Goal: Task Accomplishment & Management: Use online tool/utility

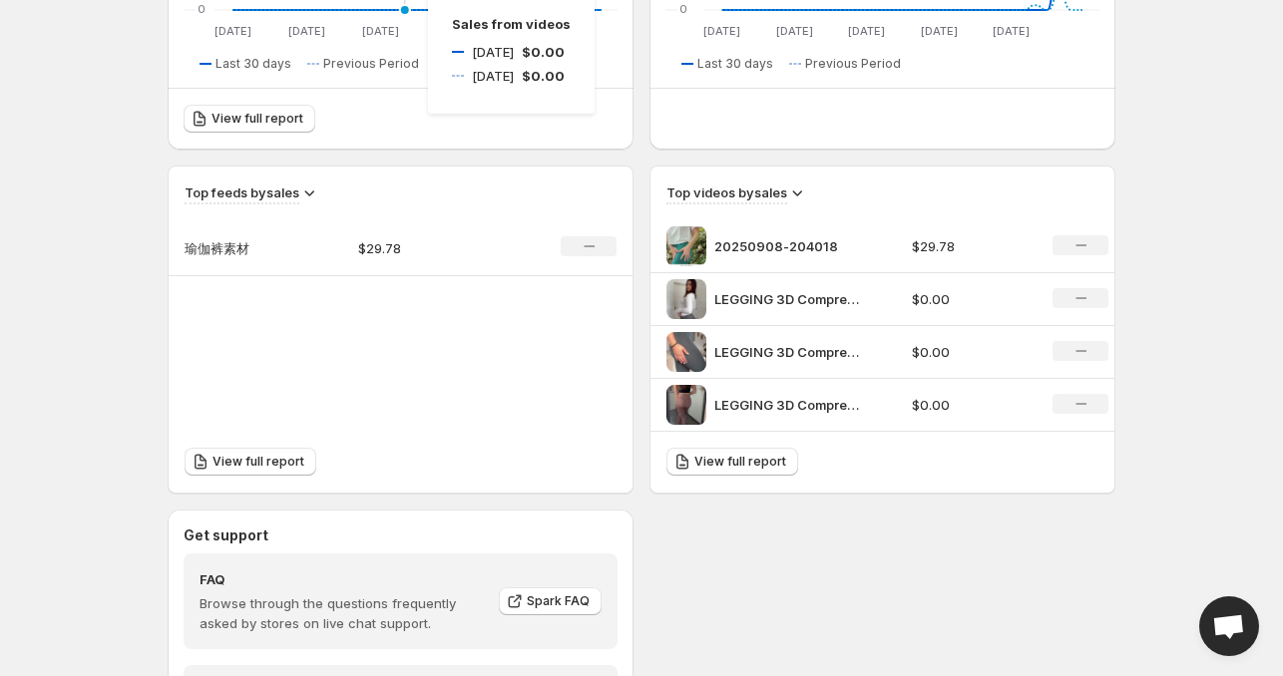
scroll to position [599, 0]
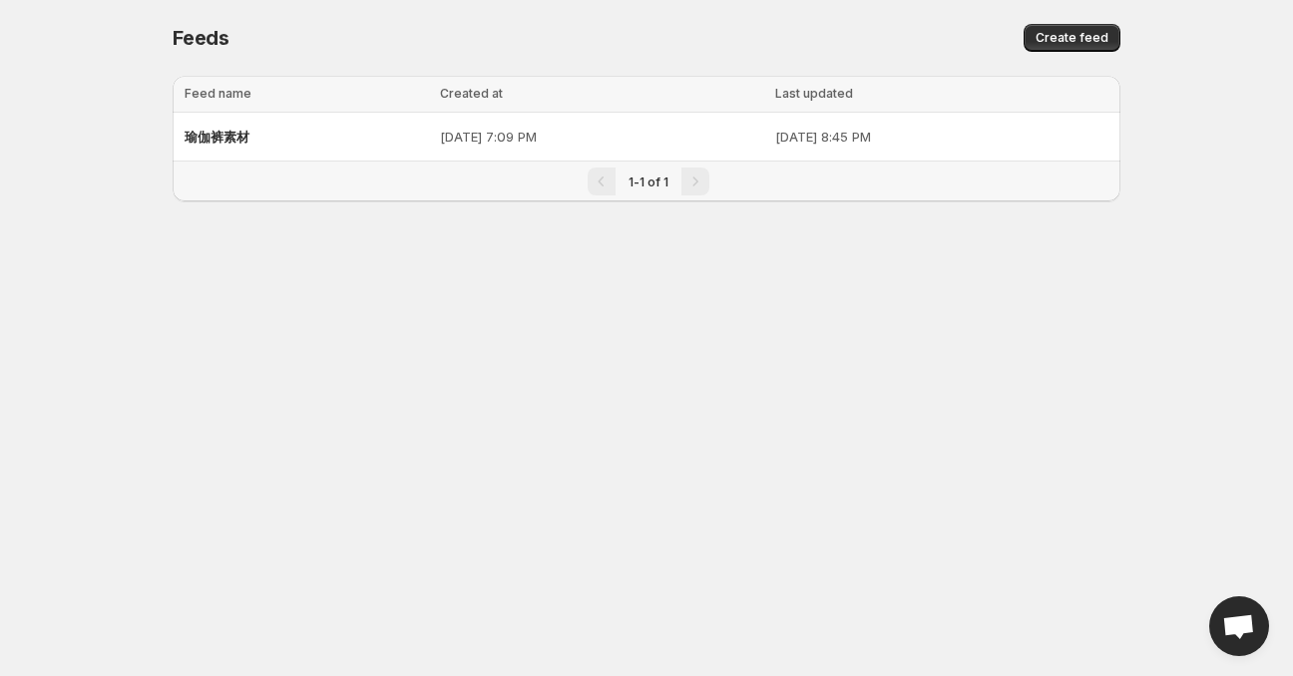
click at [440, 141] on p "[DATE] 7:09 PM" at bounding box center [601, 137] width 323 height 20
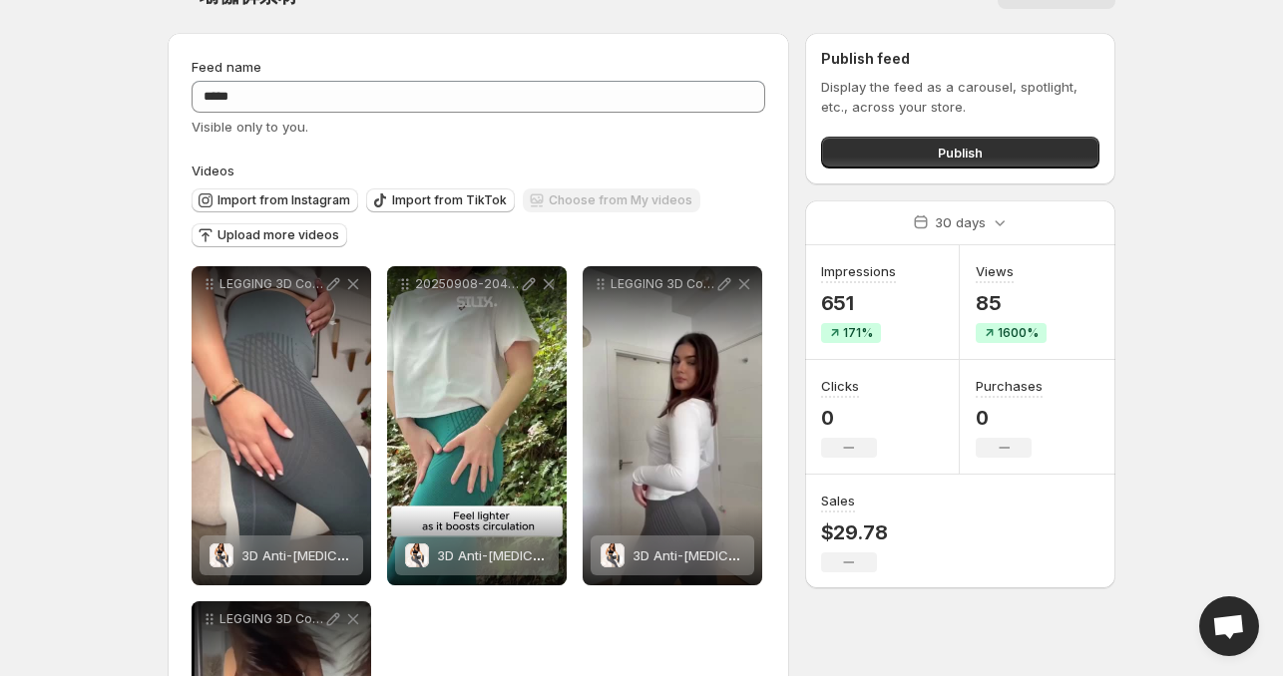
scroll to position [36, 0]
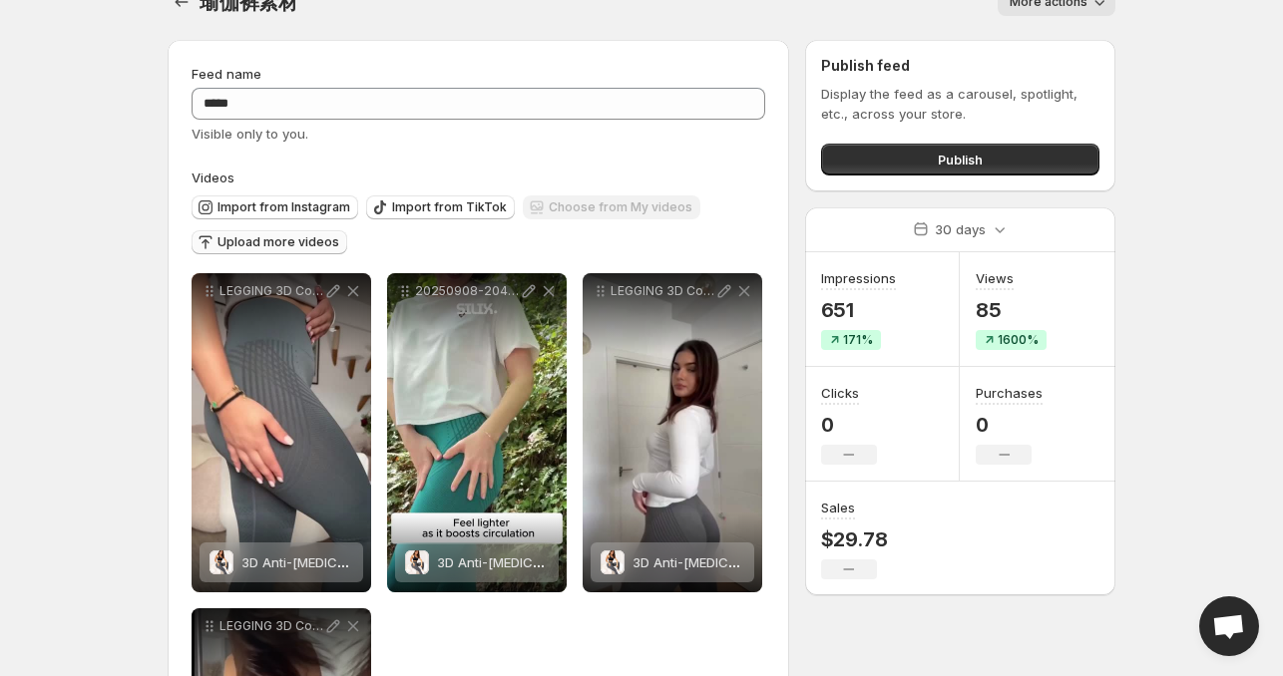
click at [247, 246] on span "Upload more videos" at bounding box center [279, 242] width 122 height 16
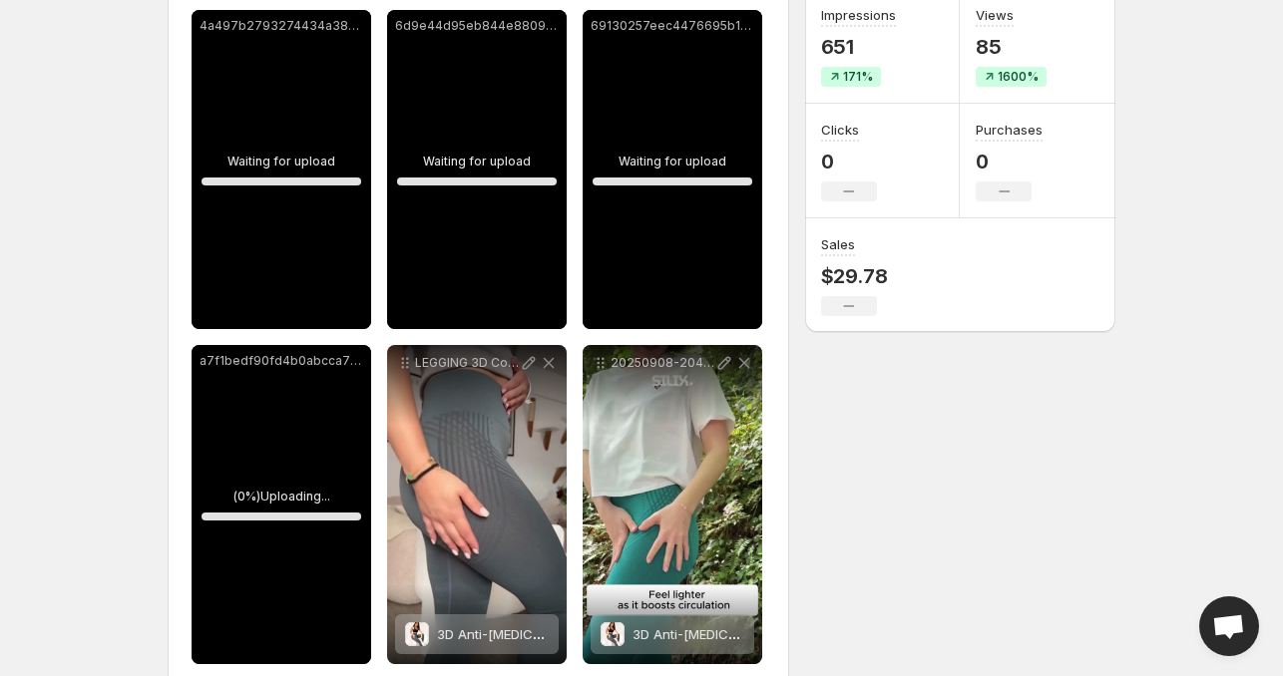
scroll to position [435, 0]
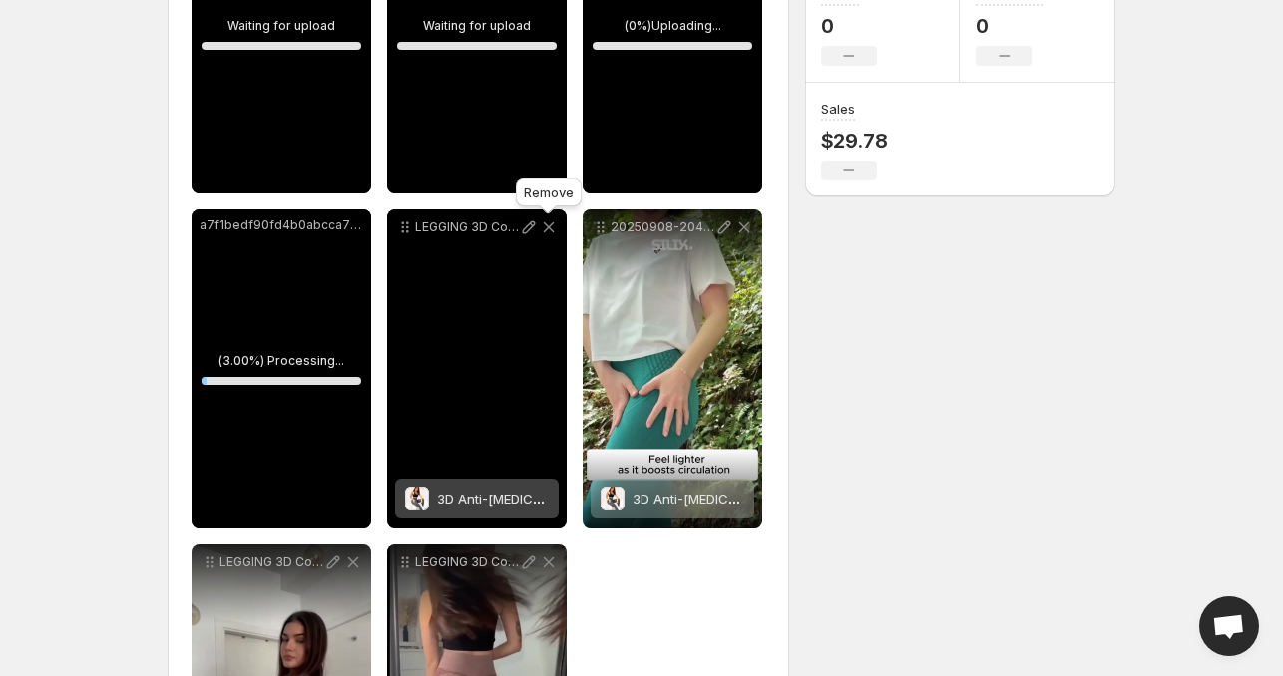
click at [551, 226] on icon at bounding box center [549, 228] width 20 height 20
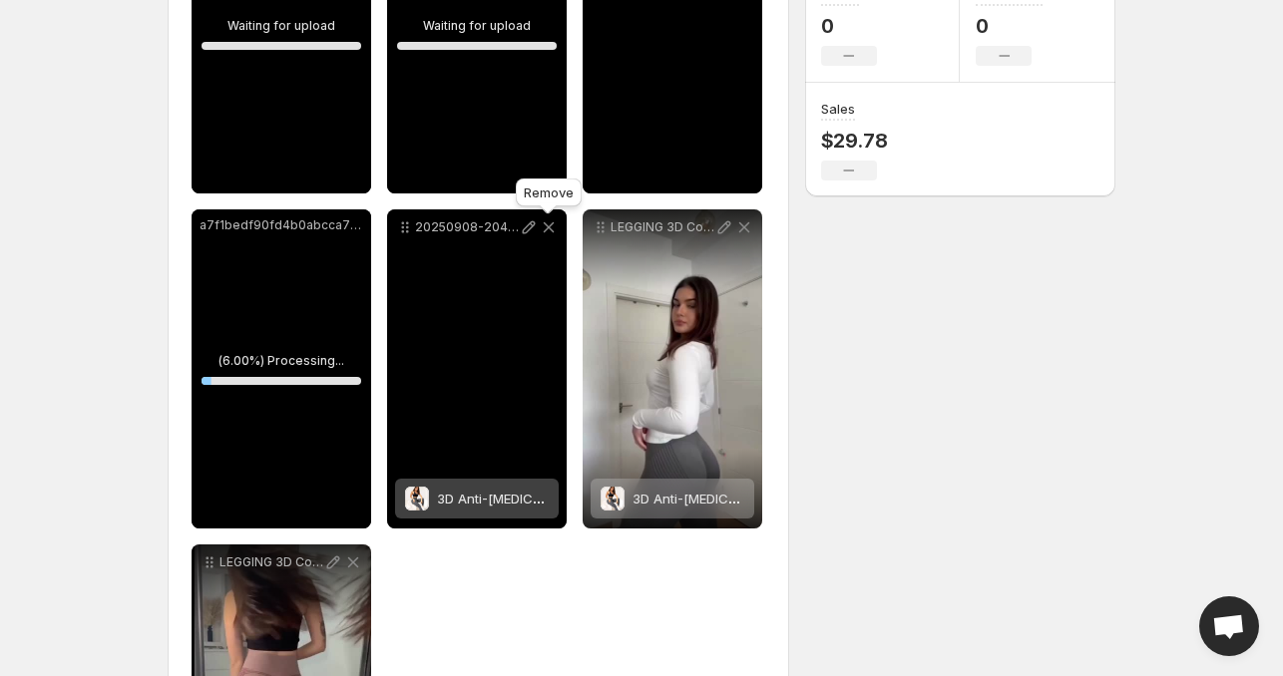
click at [548, 226] on icon at bounding box center [549, 228] width 20 height 20
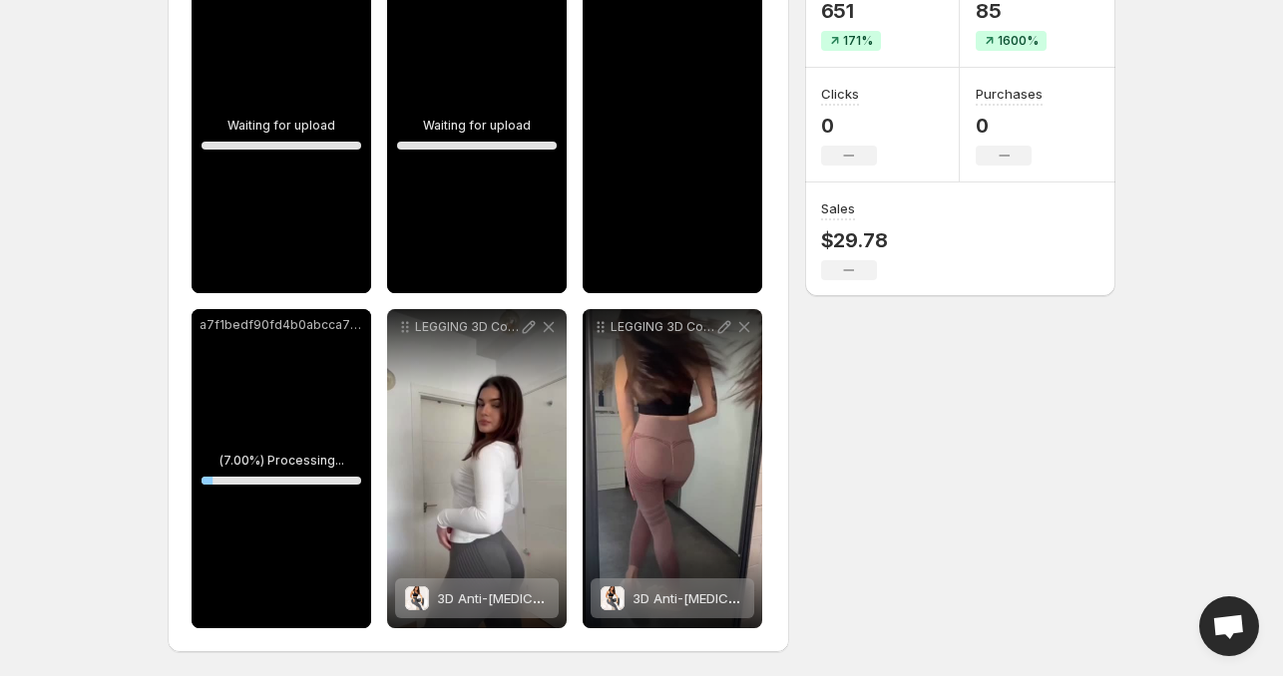
scroll to position [335, 0]
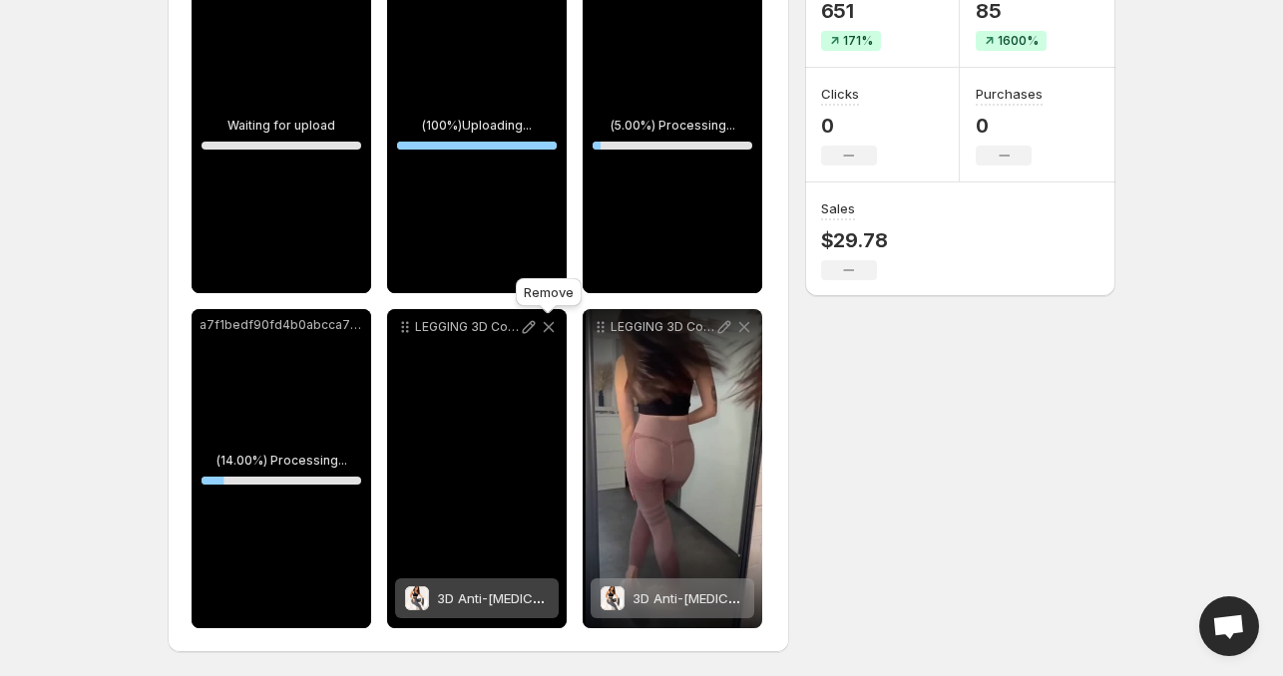
click at [546, 330] on icon at bounding box center [549, 327] width 11 height 11
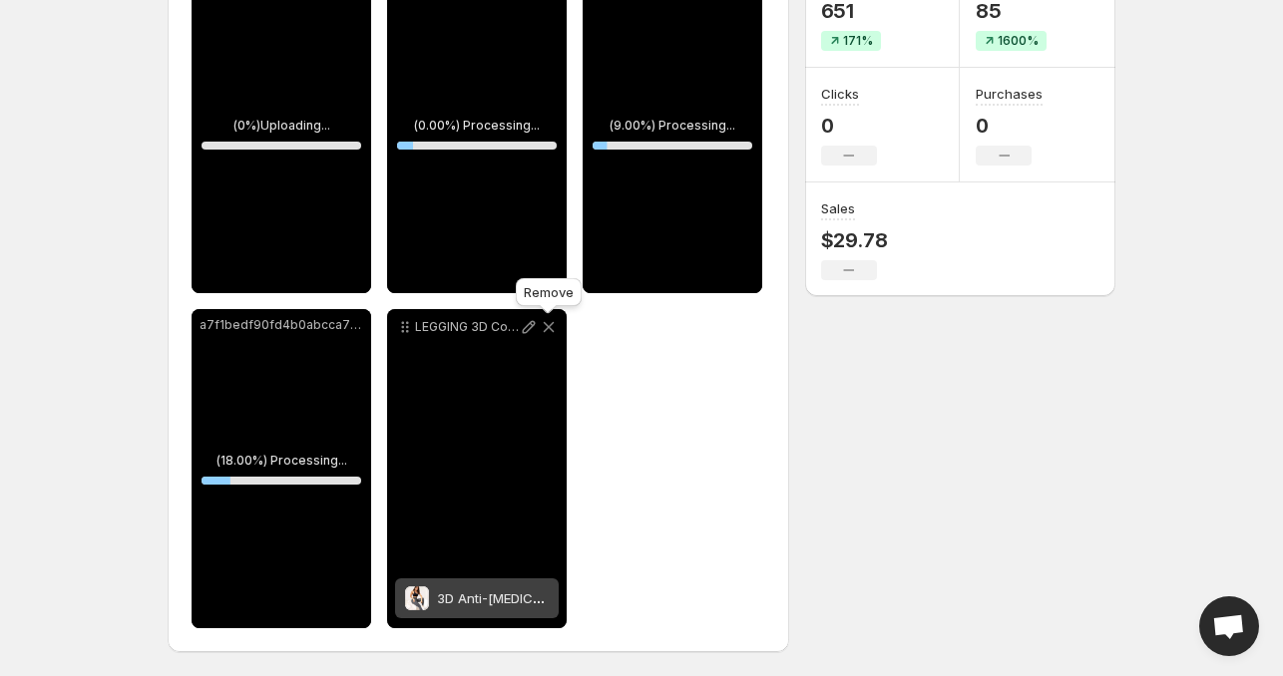
click at [546, 330] on icon at bounding box center [549, 327] width 11 height 11
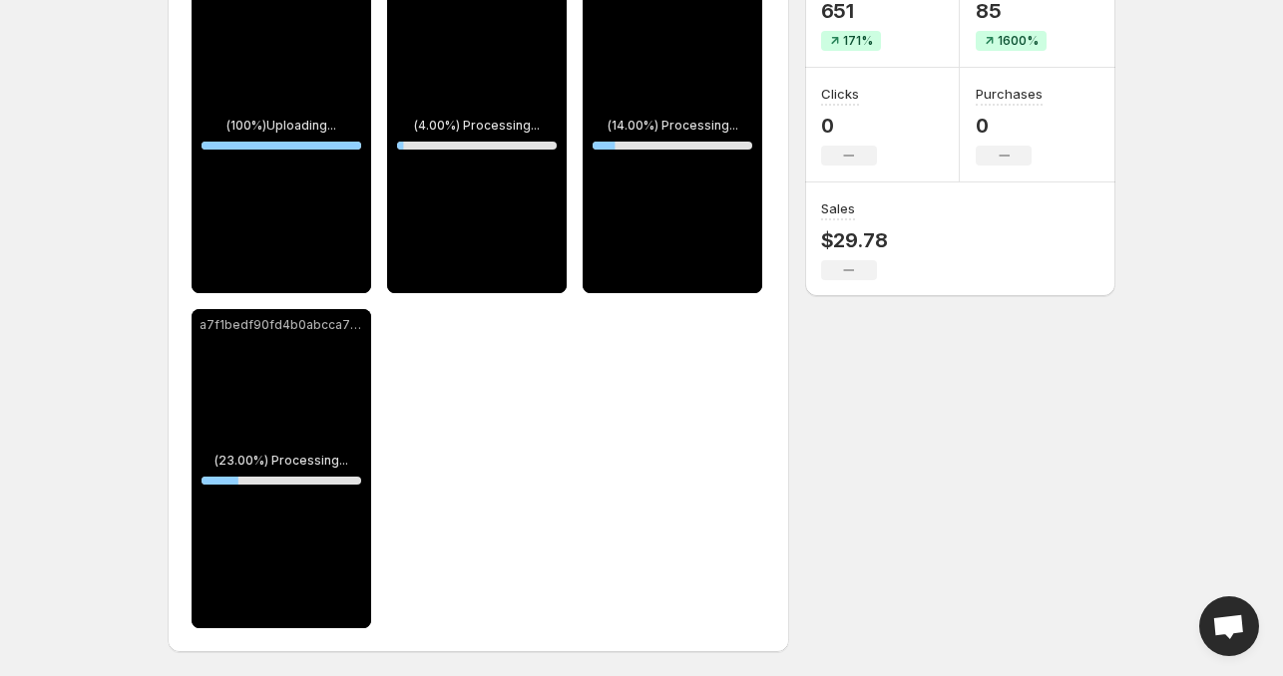
scroll to position [235, 0]
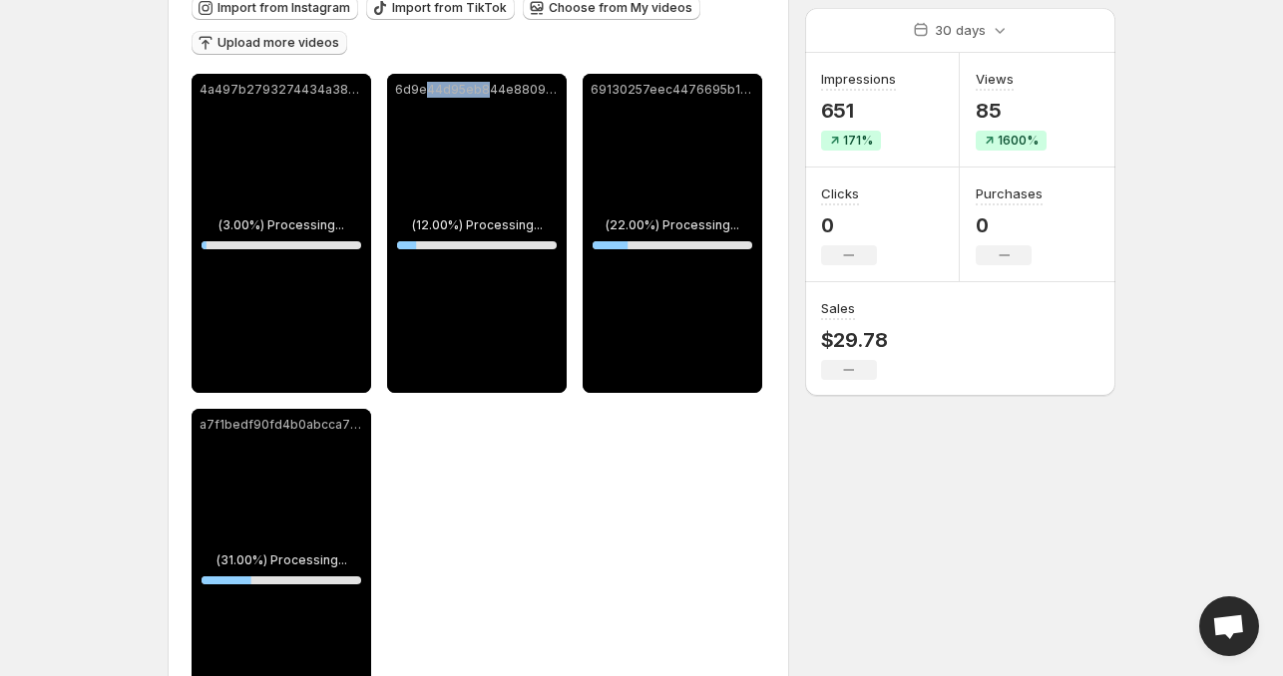
drag, startPoint x: 486, startPoint y: 183, endPoint x: 427, endPoint y: 176, distance: 59.3
click at [427, 176] on div "6d9e44d95eb844e88091fa9281c255ff" at bounding box center [477, 233] width 180 height 319
click at [925, 485] on div "**********" at bounding box center [634, 300] width 964 height 952
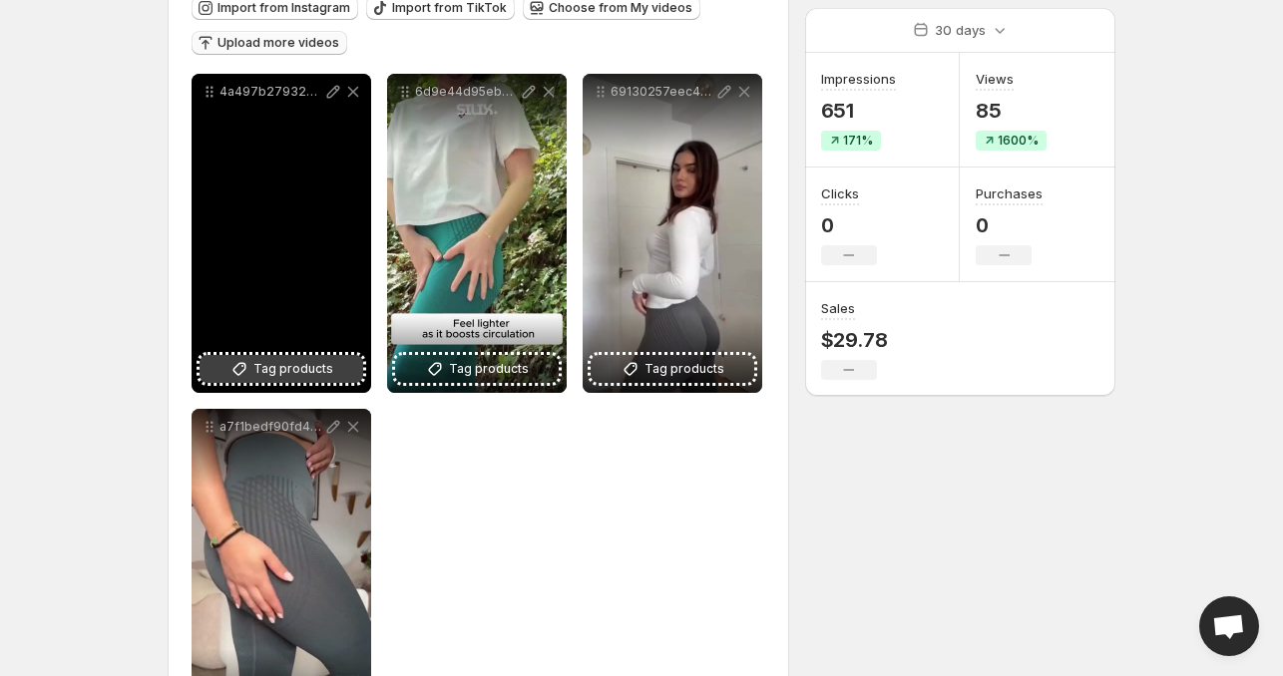
click at [279, 367] on span "Tag products" at bounding box center [293, 369] width 80 height 20
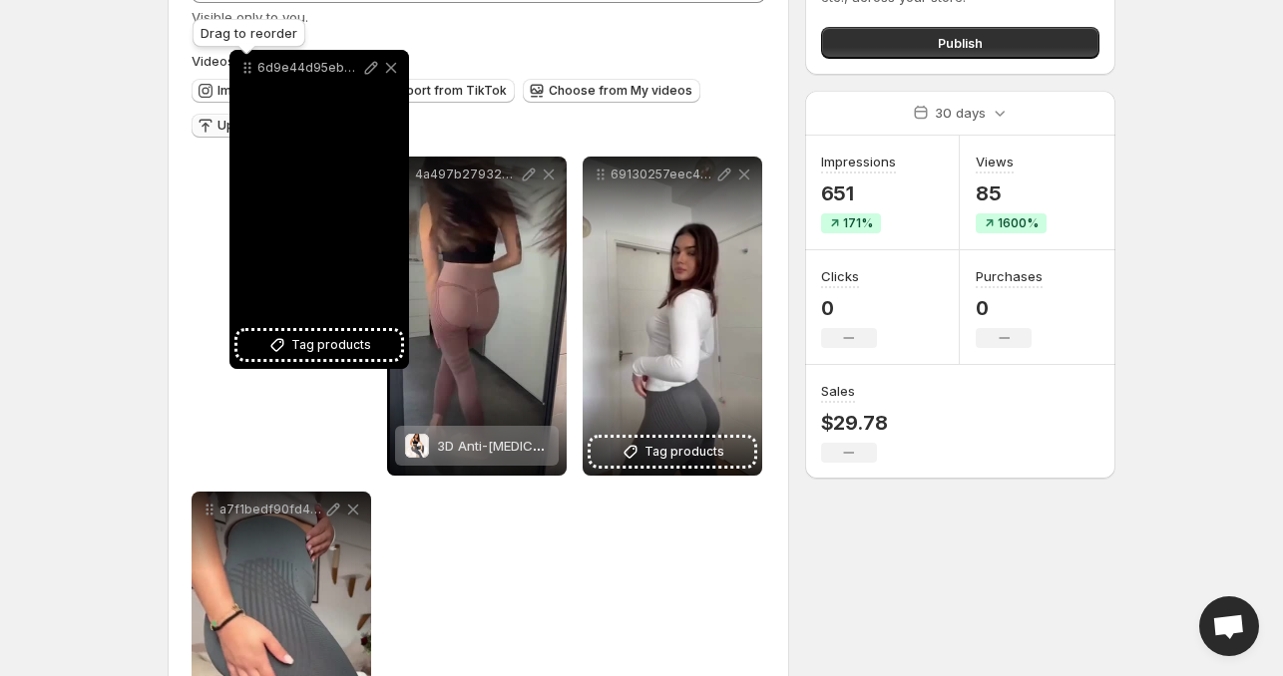
scroll to position [112, 0]
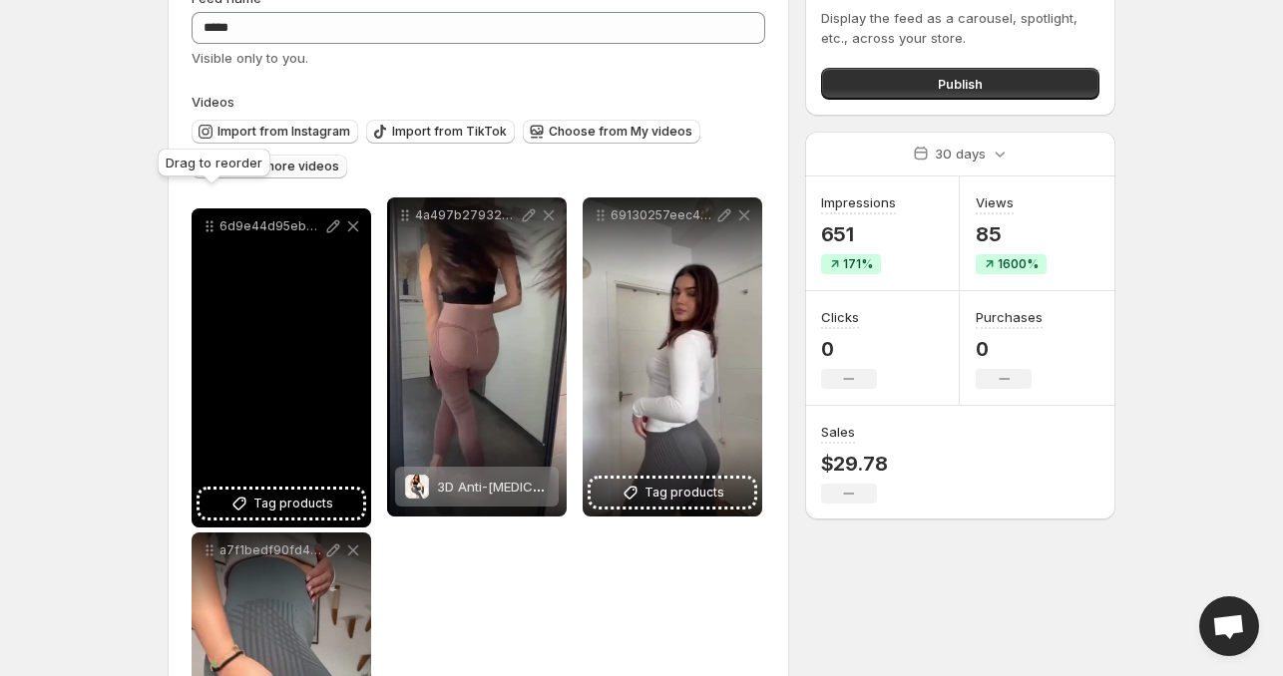
drag, startPoint x: 406, startPoint y: 92, endPoint x: 211, endPoint y: 227, distance: 238.0
click at [211, 227] on icon at bounding box center [212, 226] width 3 height 3
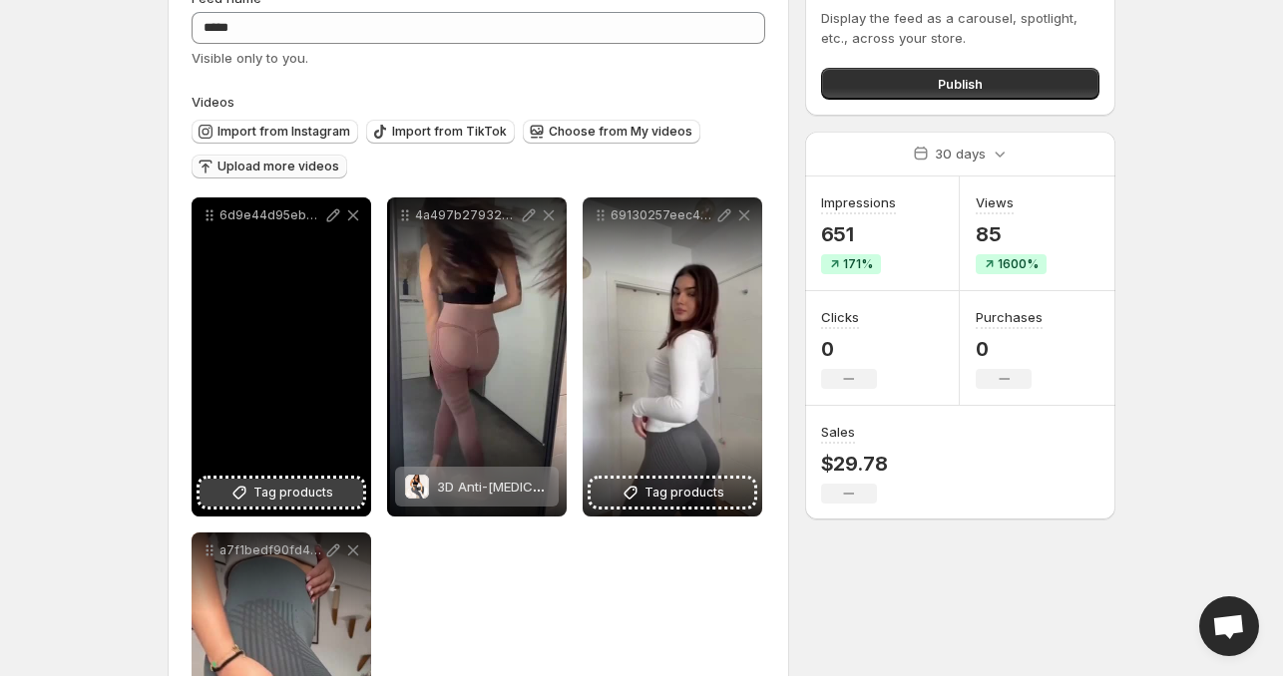
click at [279, 501] on span "Tag products" at bounding box center [293, 493] width 80 height 20
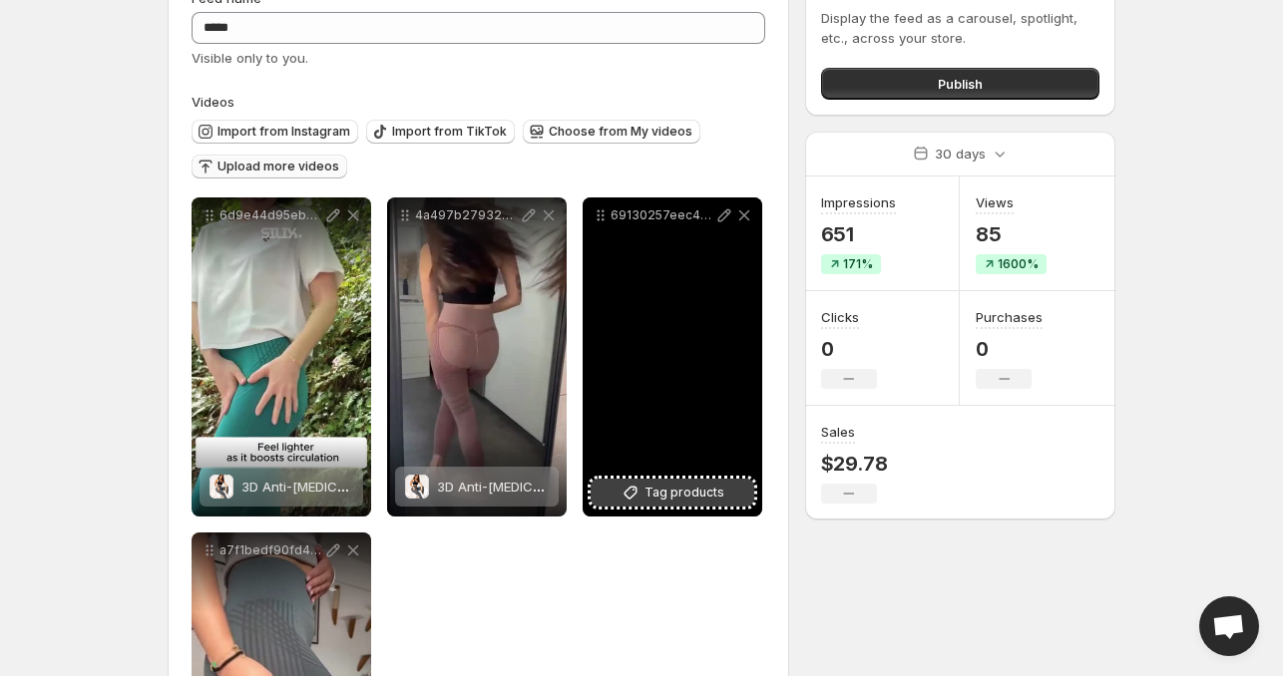
click at [629, 487] on icon at bounding box center [631, 493] width 20 height 20
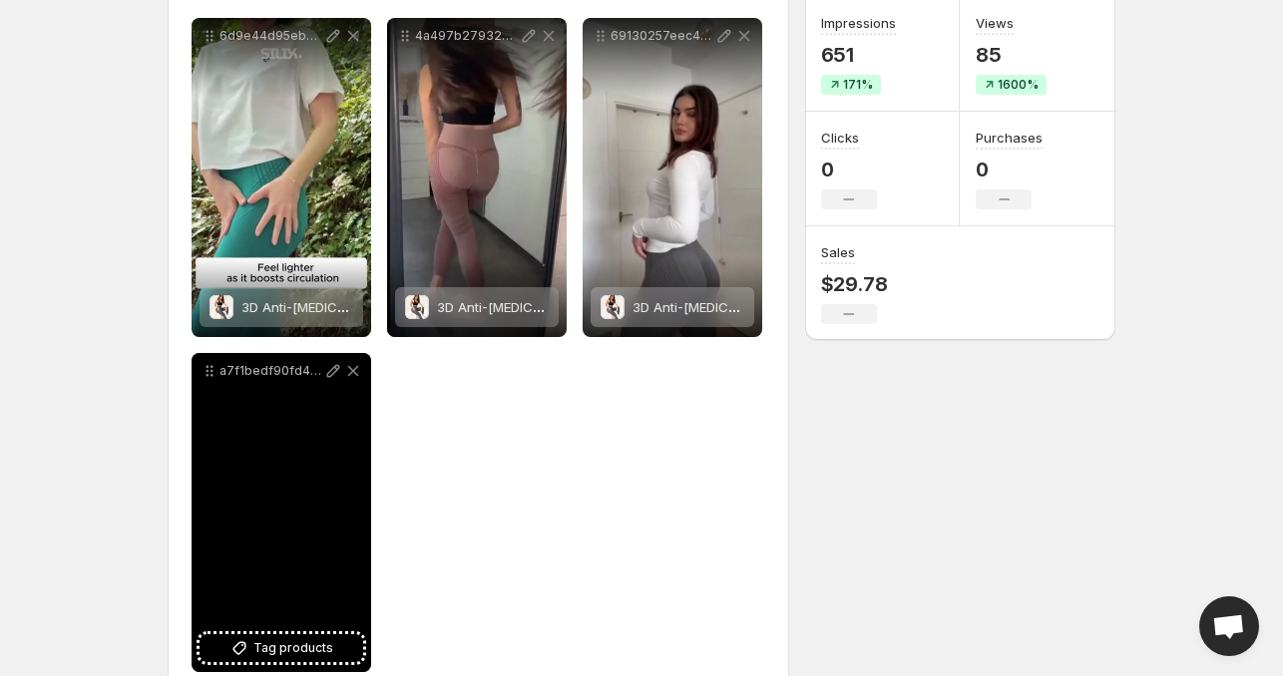
scroll to position [335, 0]
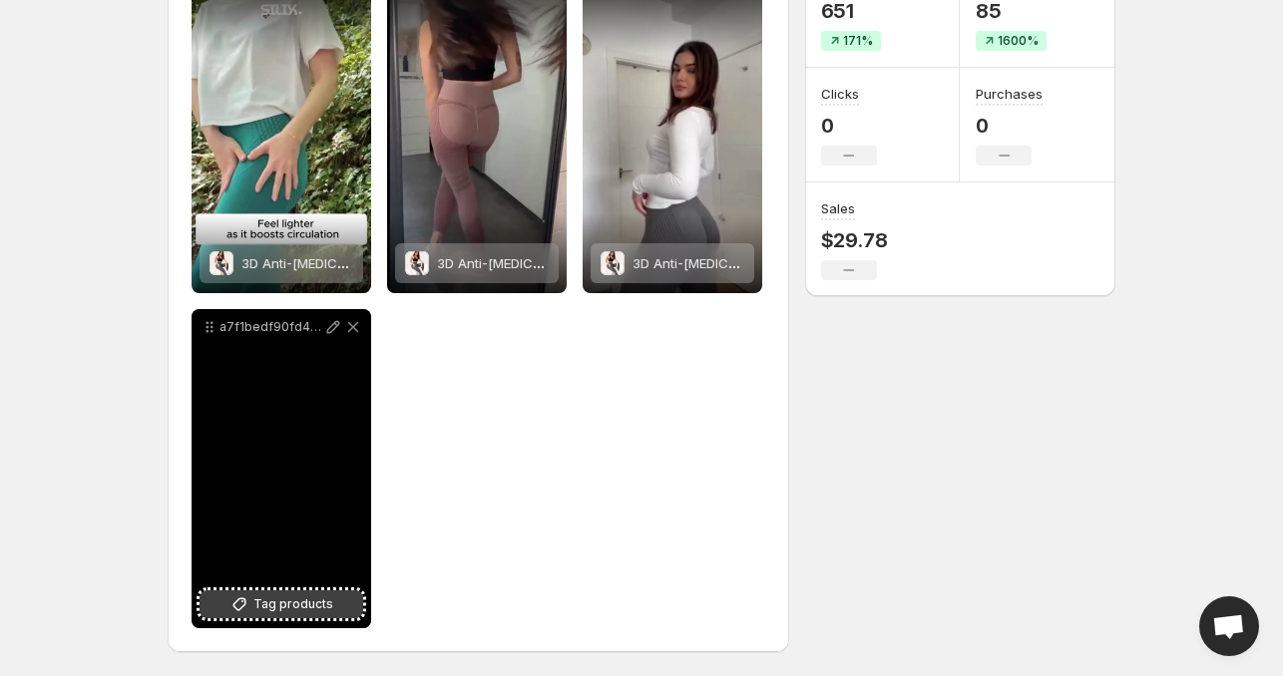
click at [290, 602] on span "Tag products" at bounding box center [293, 605] width 80 height 20
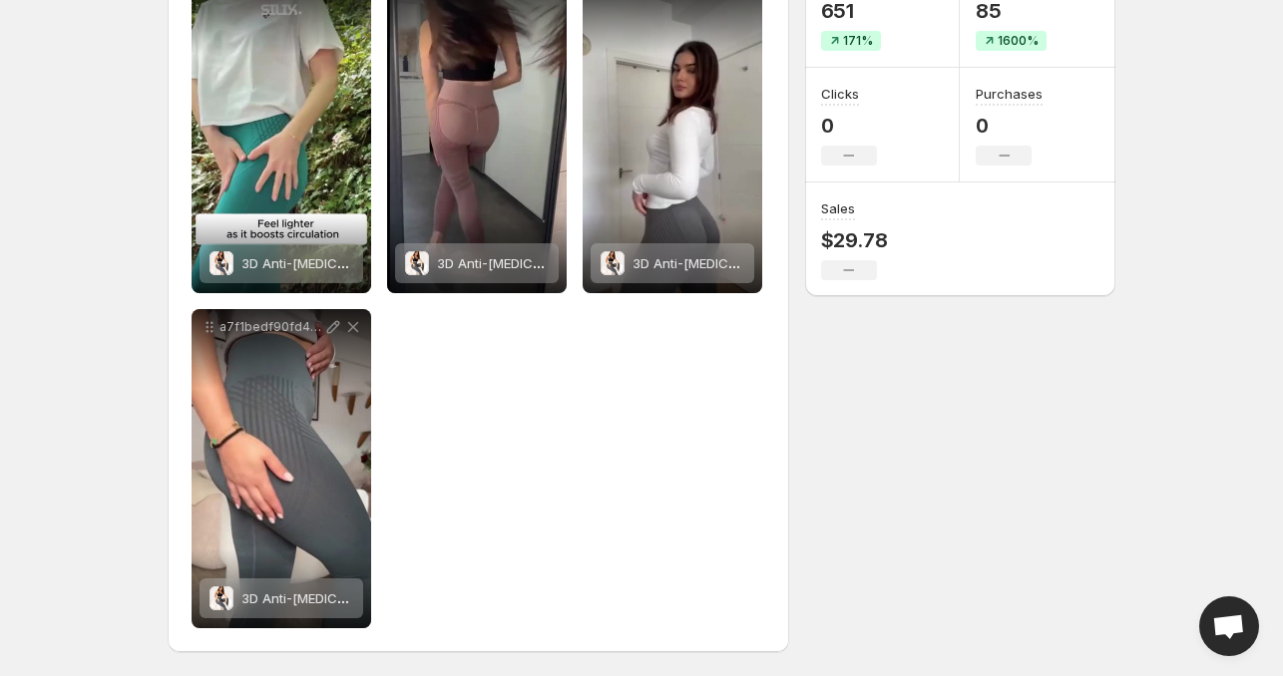
click at [942, 438] on div "**********" at bounding box center [634, 201] width 964 height 952
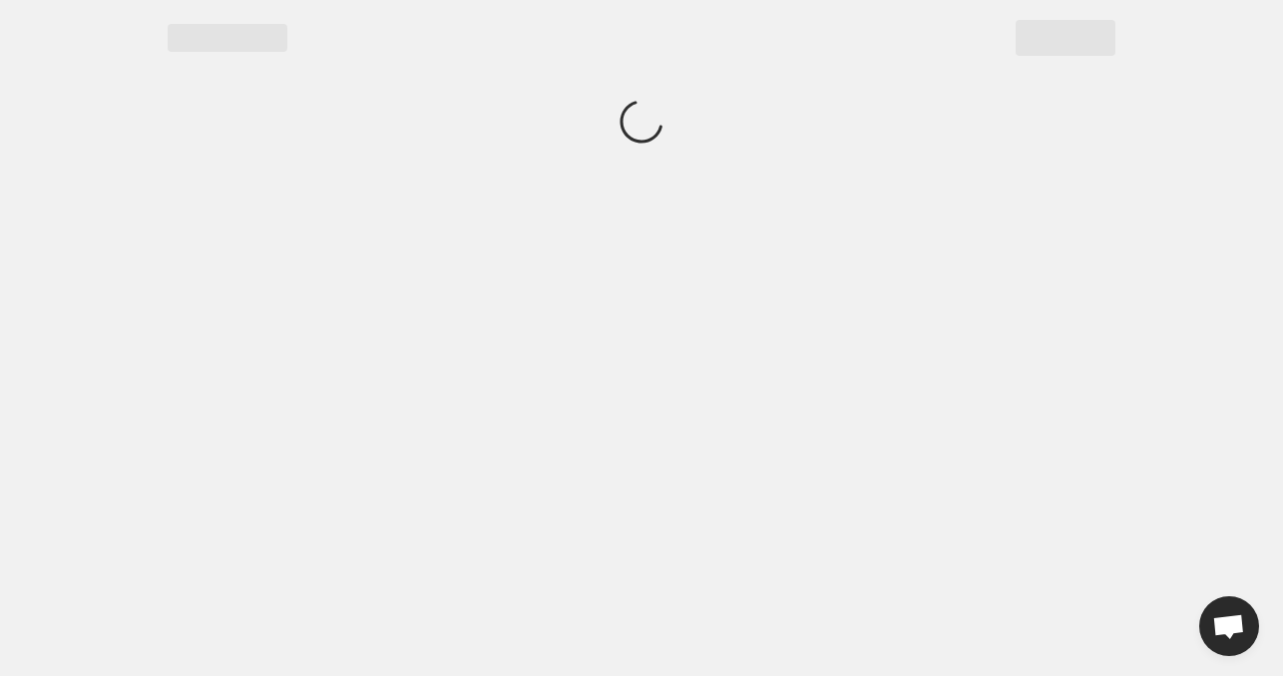
scroll to position [0, 0]
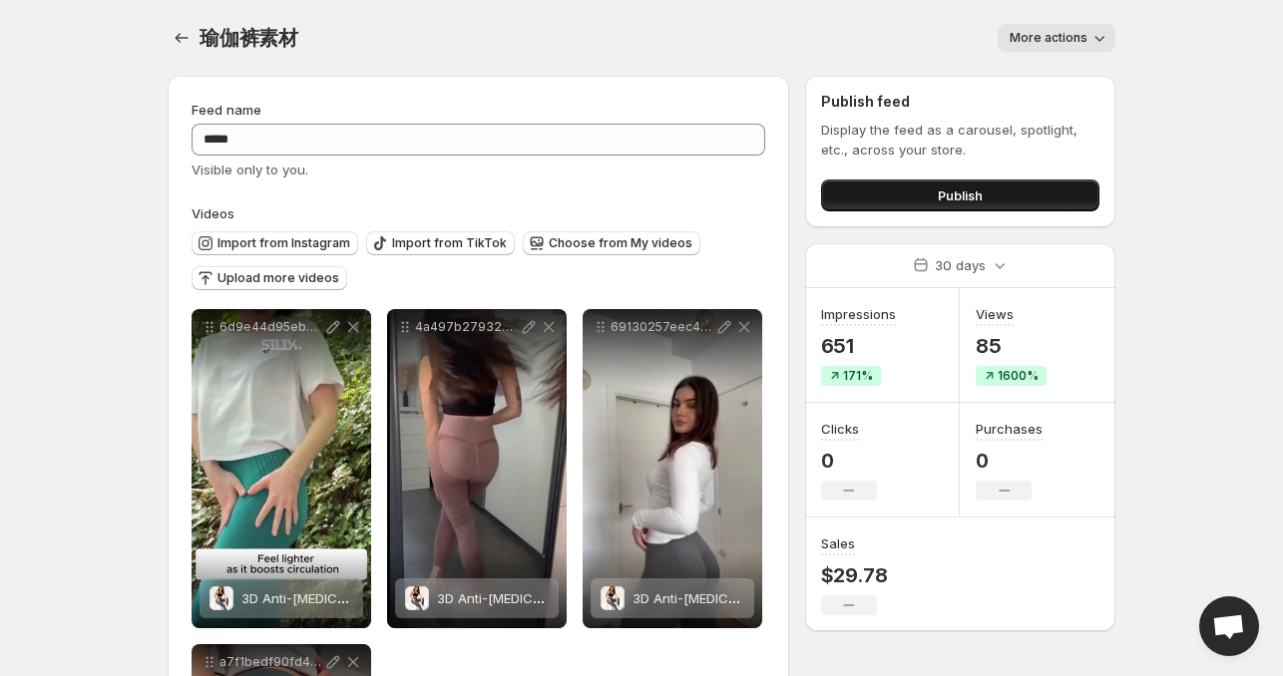
click at [938, 200] on span "Publish" at bounding box center [960, 196] width 45 height 20
